Goal: Task Accomplishment & Management: Manage account settings

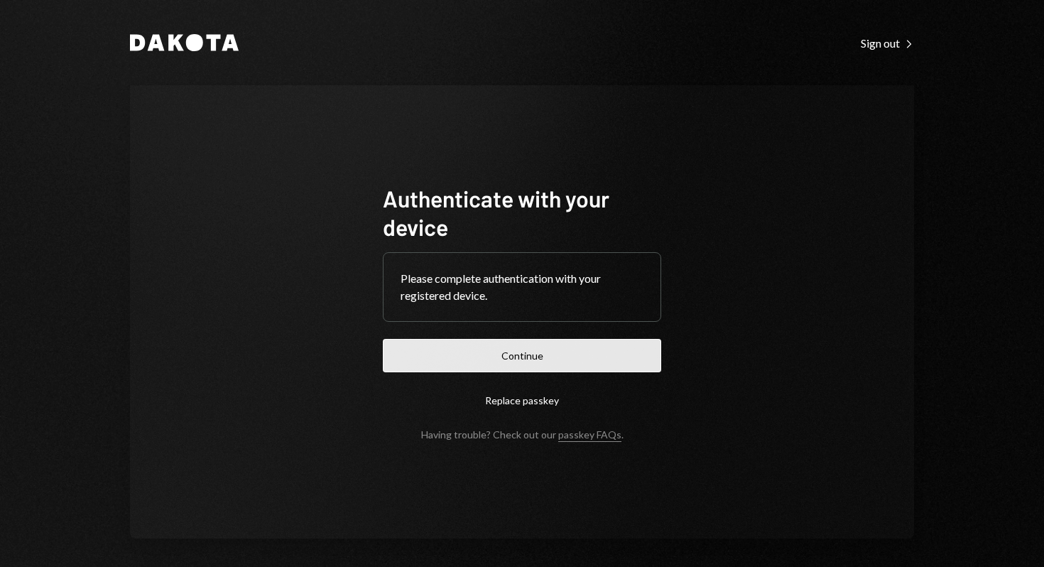
click at [591, 350] on button "Continue" at bounding box center [522, 355] width 278 height 33
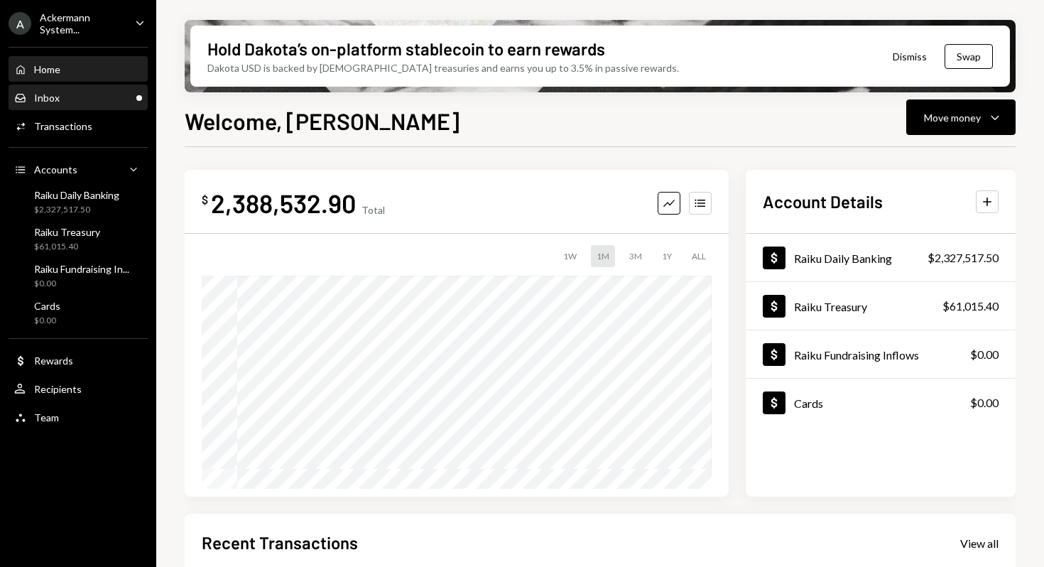
click at [97, 109] on div "Inbox Inbox" at bounding box center [78, 98] width 128 height 24
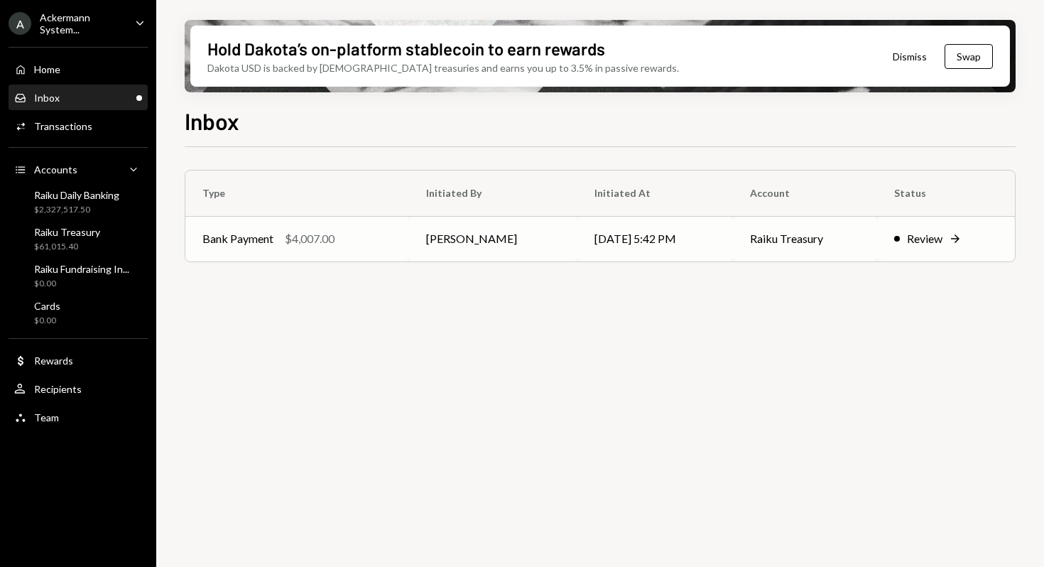
click at [483, 242] on td "[PERSON_NAME]" at bounding box center [493, 238] width 168 height 45
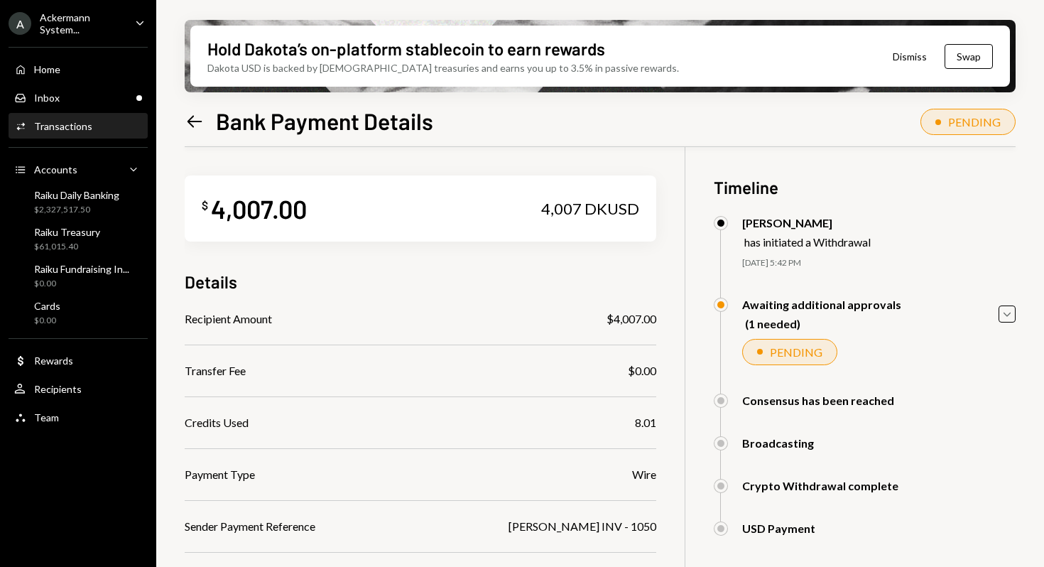
scroll to position [214, 0]
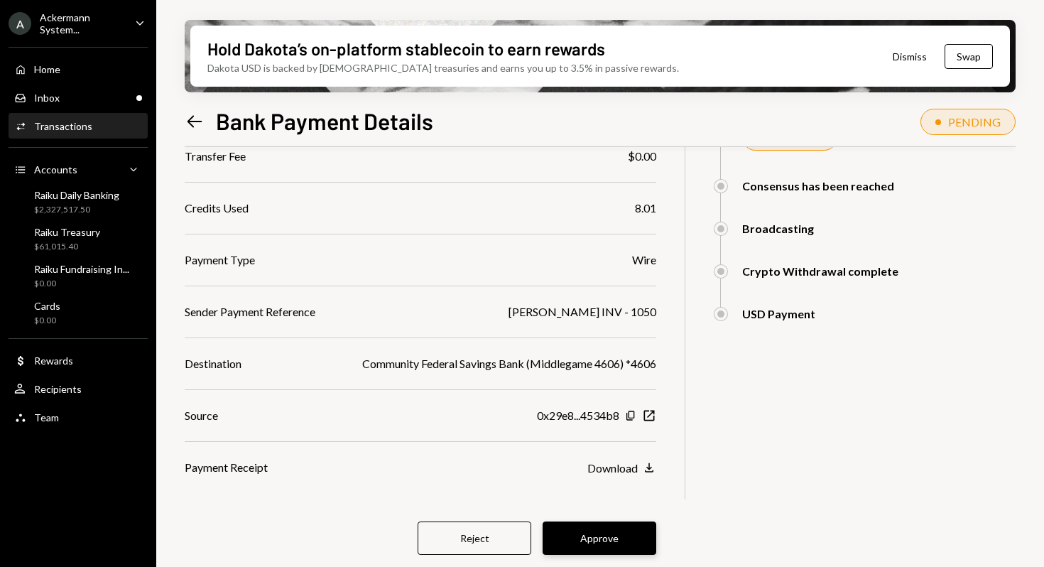
click at [620, 539] on button "Approve" at bounding box center [599, 537] width 114 height 33
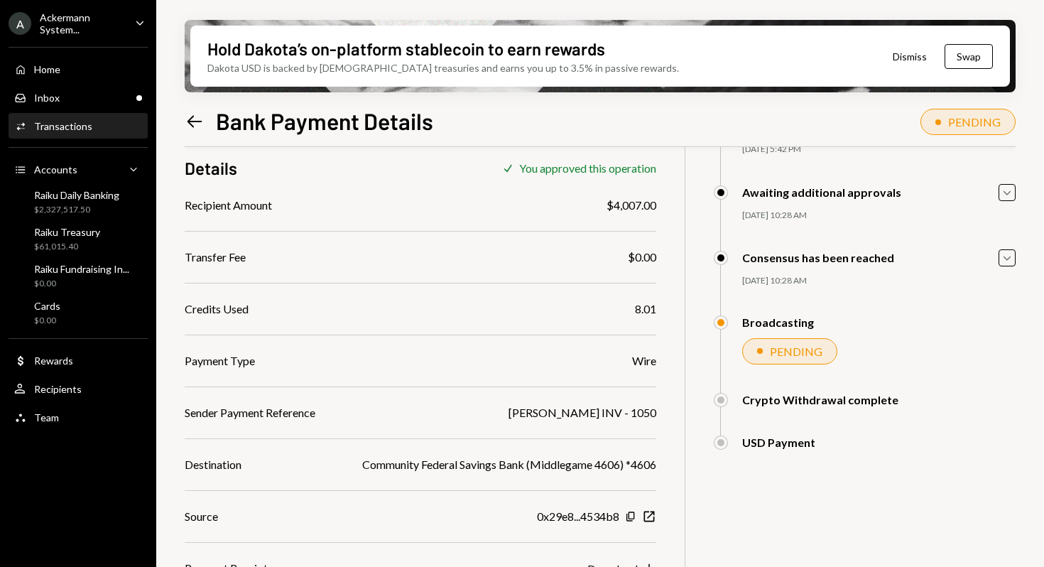
click at [454, 312] on div "Credits Used 8.01" at bounding box center [420, 308] width 471 height 17
click at [95, 99] on div "Inbox Inbox" at bounding box center [78, 98] width 128 height 13
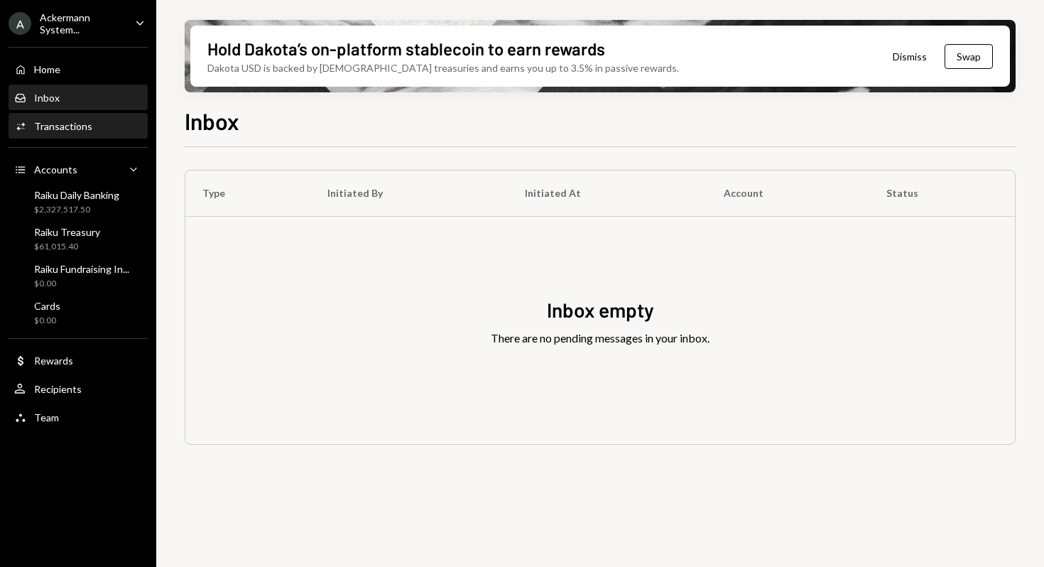
click at [82, 131] on div "Transactions" at bounding box center [63, 126] width 58 height 12
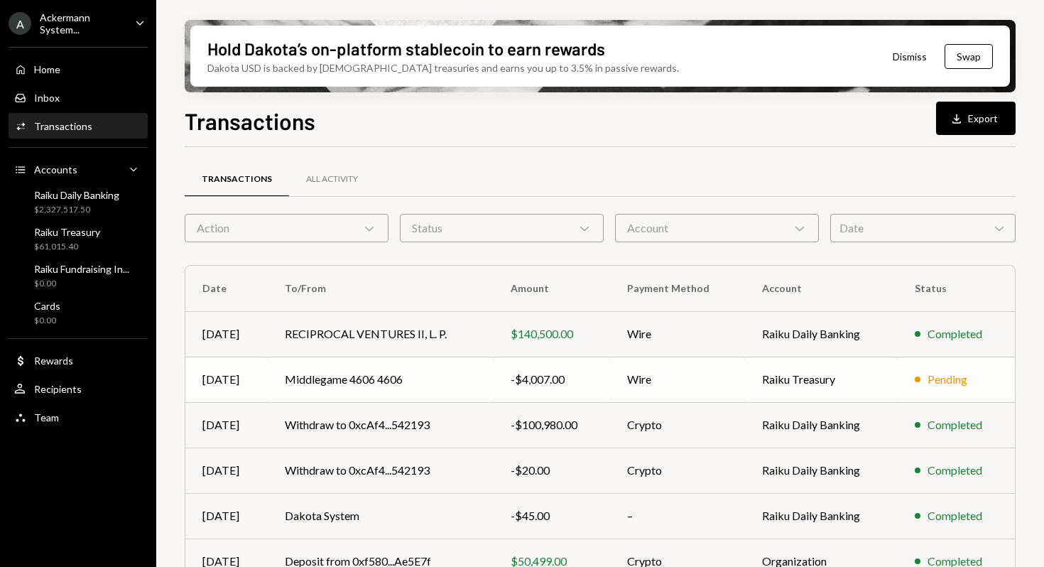
click at [366, 378] on td "Middlegame 4606 4606" at bounding box center [381, 378] width 226 height 45
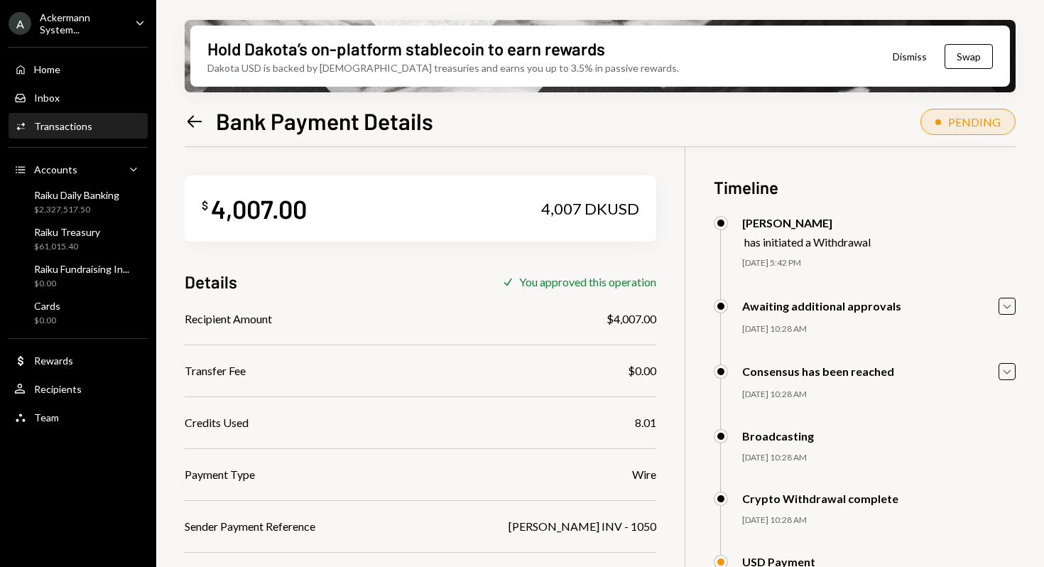
scroll to position [142, 0]
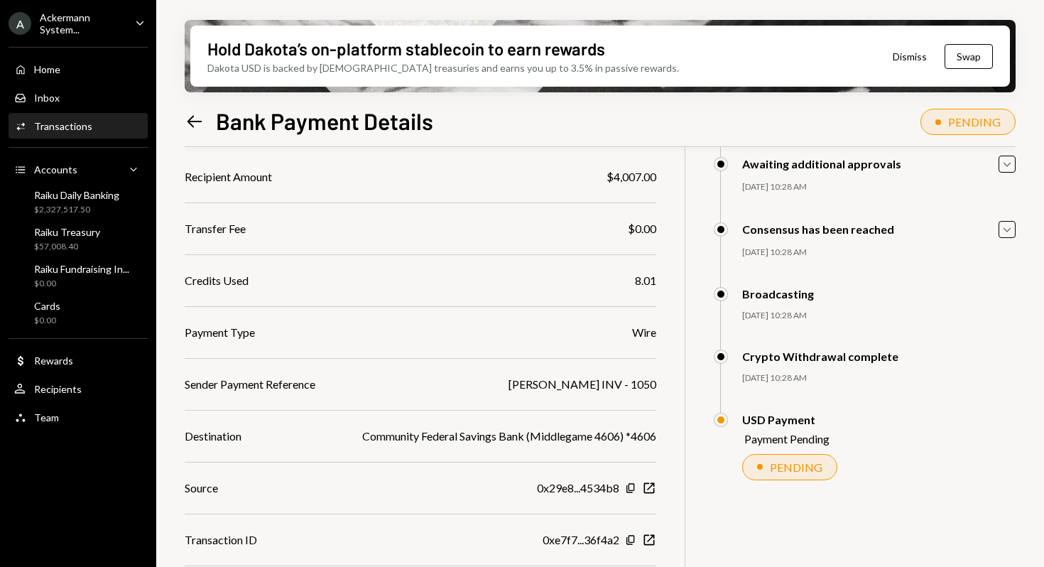
click at [144, 20] on icon "Caret Down" at bounding box center [140, 23] width 16 height 16
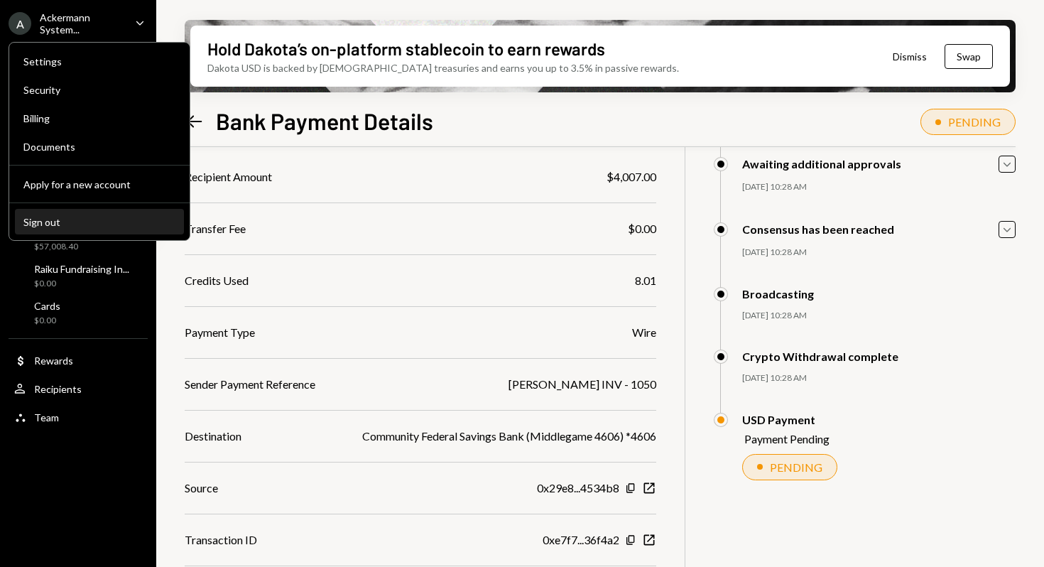
click at [111, 217] on div "Sign out" at bounding box center [99, 222] width 152 height 12
